Goal: Transaction & Acquisition: Subscribe to service/newsletter

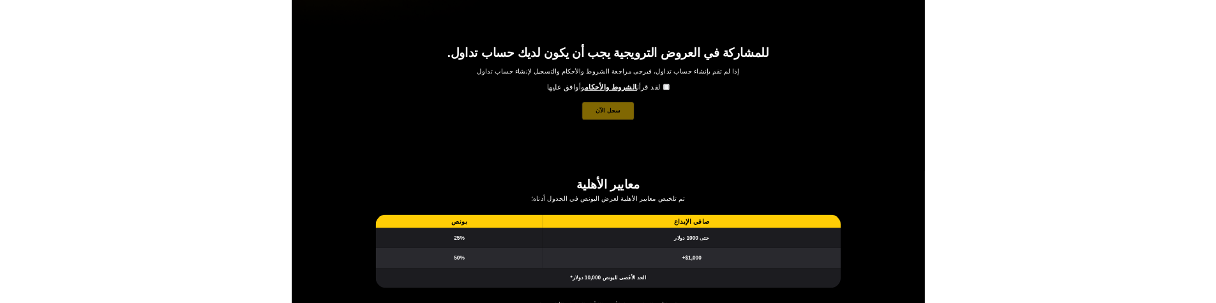
scroll to position [447, 0]
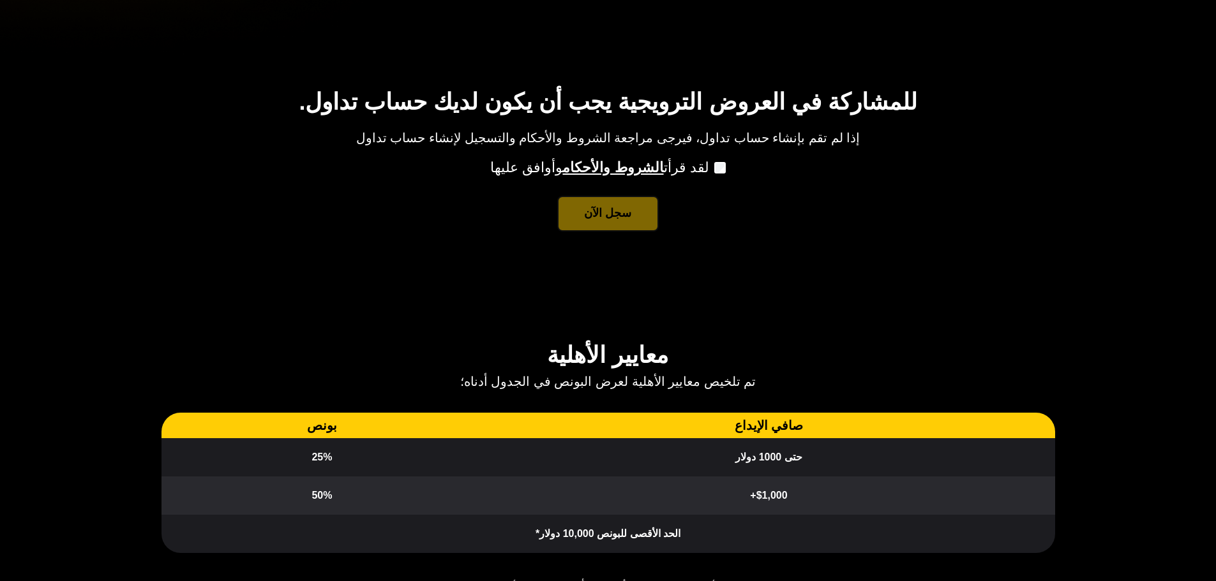
click at [883, 202] on div "للمشاركة في العروض الترويجية يجب أن يكون لديك حساب تداول. إذا لم تقم بإنشاء حسا…" at bounding box center [608, 192] width 919 height 209
click at [939, 60] on div "للمشاركة في العروض الترويجية يجب أن يكون لديك حساب تداول. إذا لم تقم بإنشاء حسا…" at bounding box center [608, 192] width 1216 height 273
click at [1019, 130] on p "إذا لم تقم بإنشاء حساب تداول، فيرجى مراجعة الشروط والأحكام والتسجيل لإنشاء حساب…" at bounding box center [608, 138] width 894 height 18
drag, startPoint x: 1019, startPoint y: 130, endPoint x: 1005, endPoint y: 80, distance: 51.9
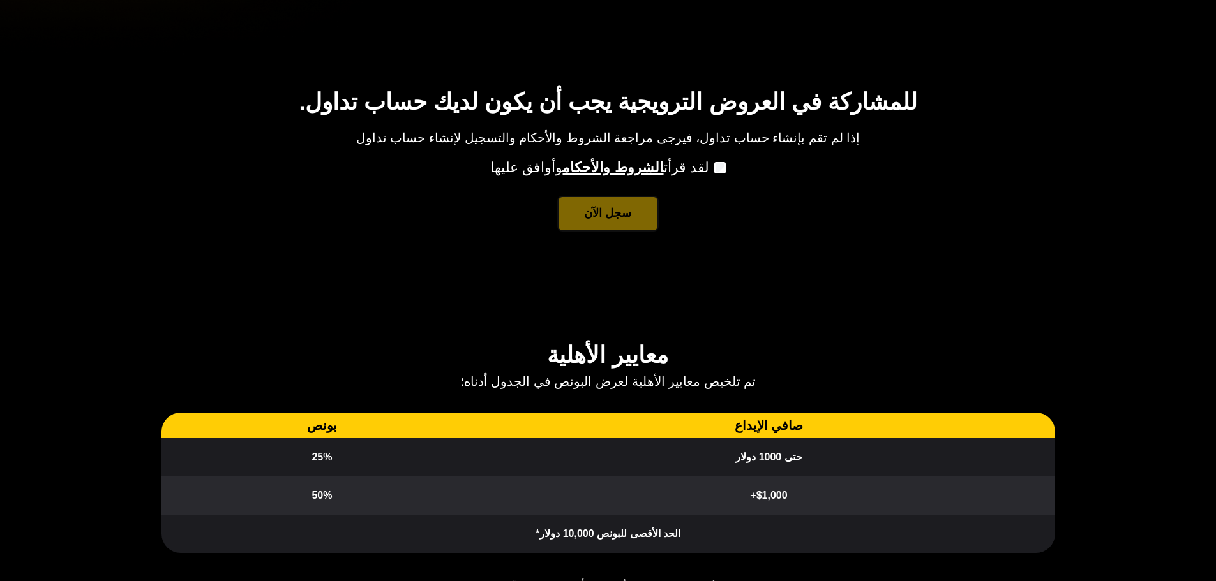
click at [1005, 80] on div "للمشاركة في العروض الترويجية يجب أن يكون لديك حساب تداول. إذا لم تقم بإنشاء حسا…" at bounding box center [608, 192] width 1216 height 273
